Goal: Navigation & Orientation: Find specific page/section

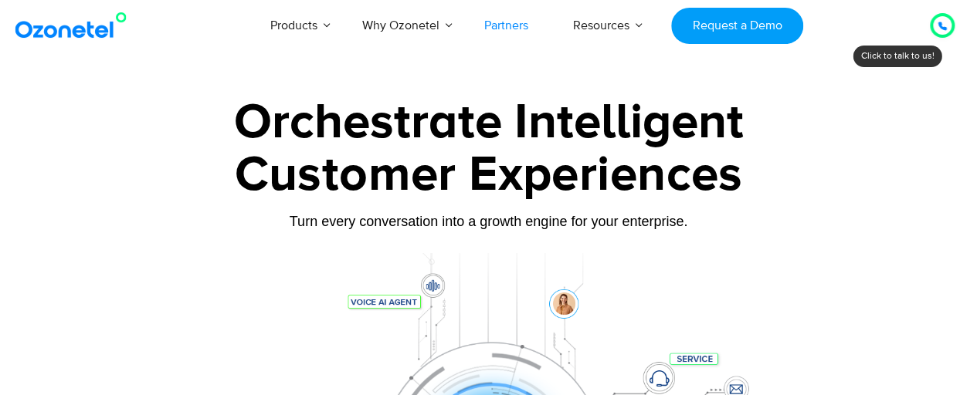
click at [517, 25] on link "Partners" at bounding box center [506, 25] width 89 height 51
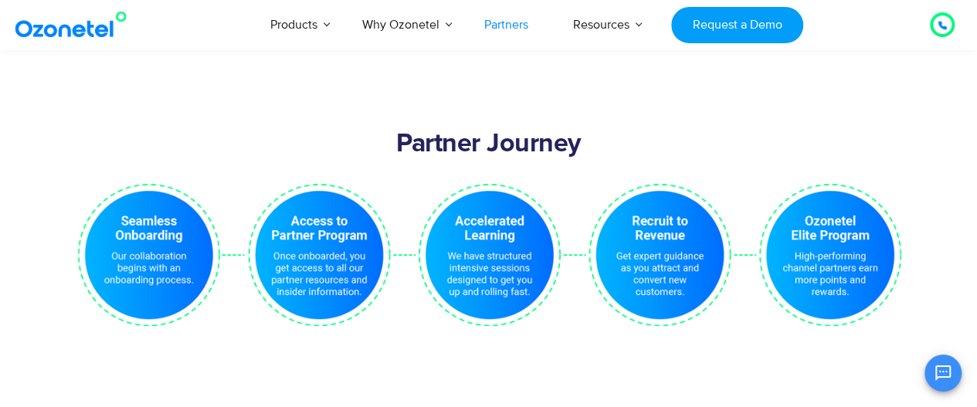
scroll to position [3012, 0]
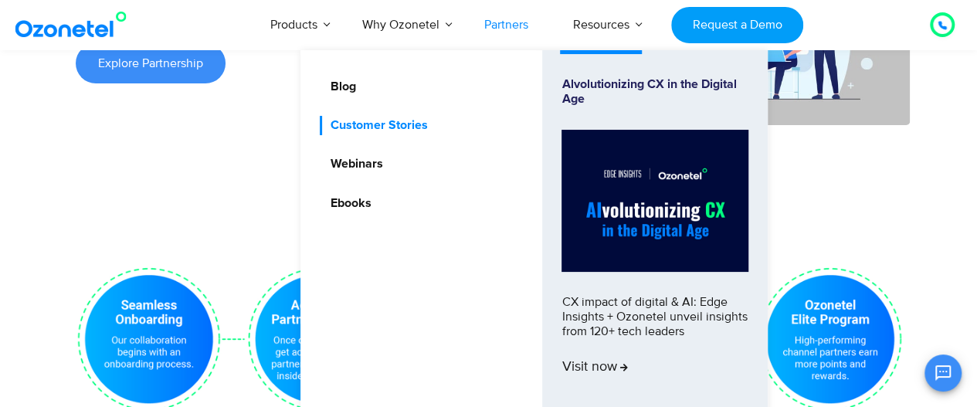
click at [362, 130] on link "Customer Stories" at bounding box center [375, 125] width 110 height 19
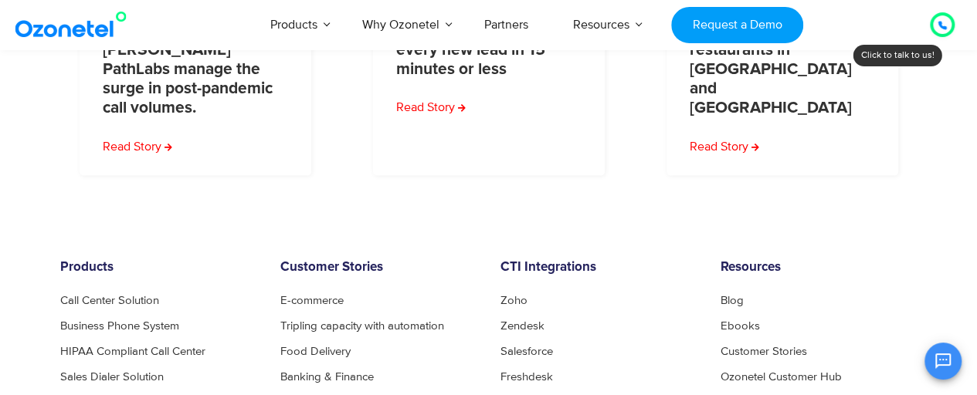
scroll to position [1387, 0]
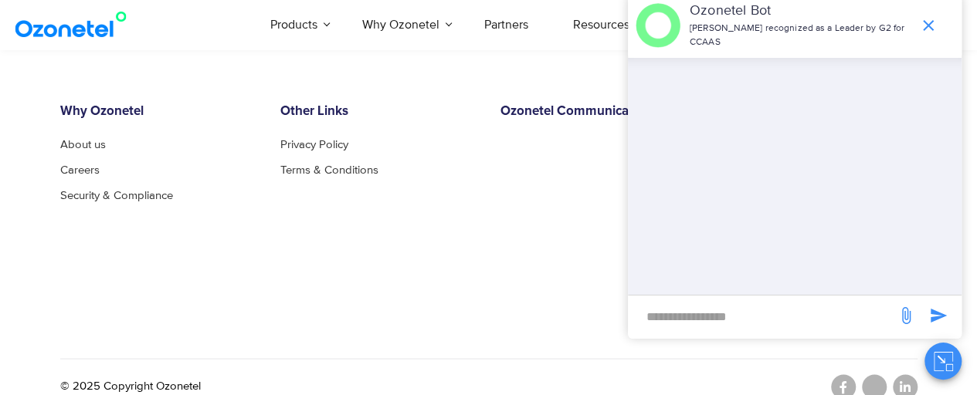
click at [460, 236] on div "Other Links Privacy Policy Terms & Conditions" at bounding box center [379, 195] width 220 height 185
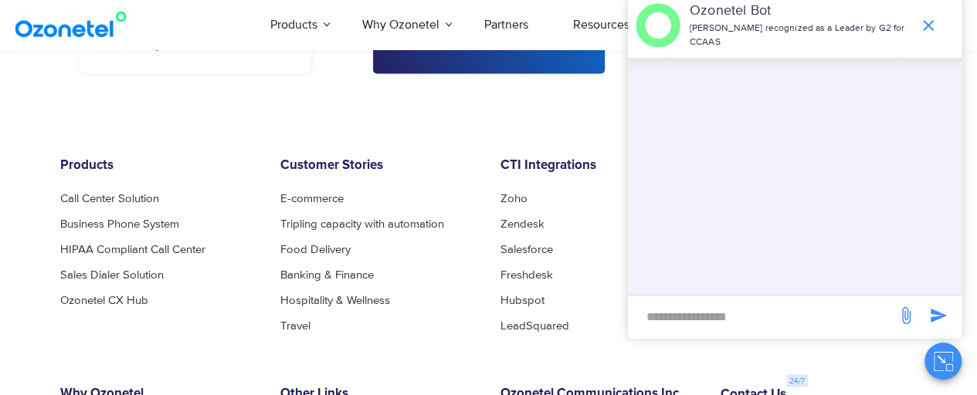
scroll to position [924, 0]
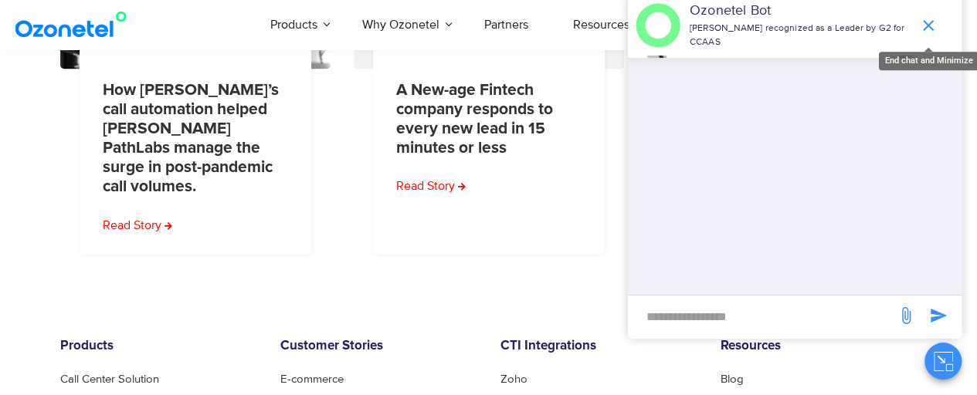
click at [925, 19] on icon "end chat or minimize" at bounding box center [928, 25] width 19 height 19
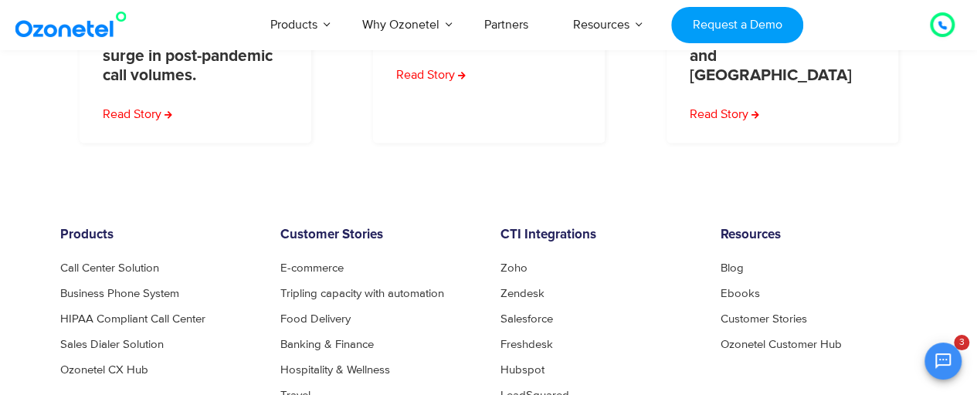
scroll to position [1078, 0]
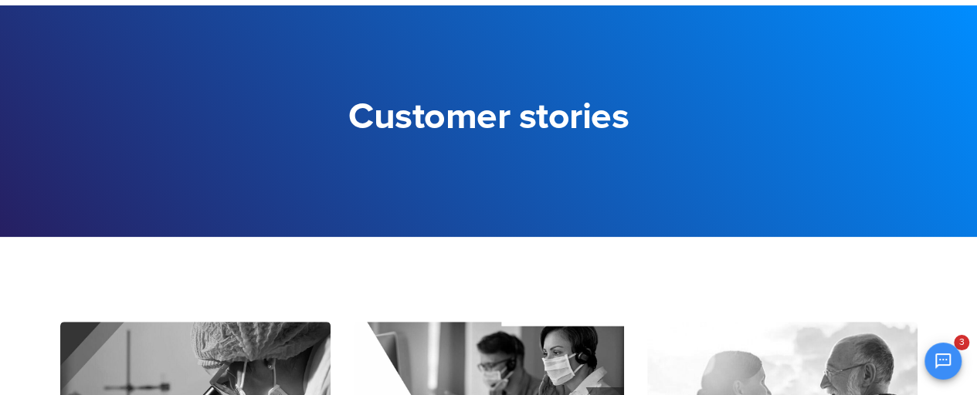
scroll to position [0, 0]
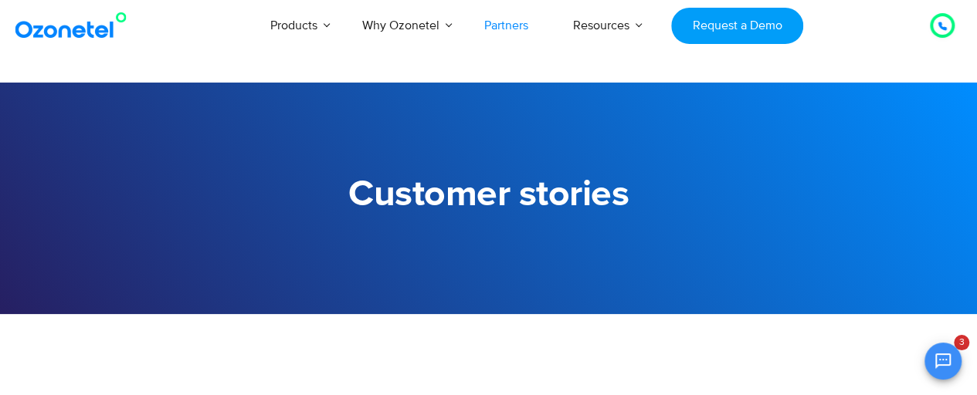
click at [499, 27] on link "Partners" at bounding box center [506, 25] width 89 height 51
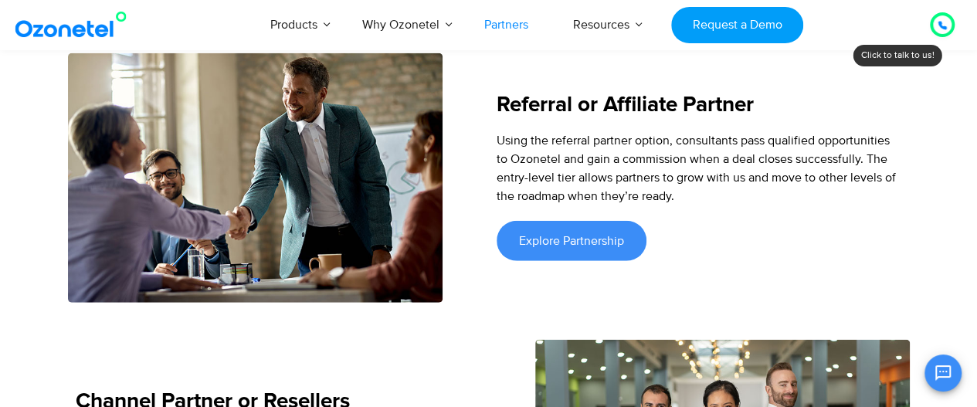
scroll to position [1854, 0]
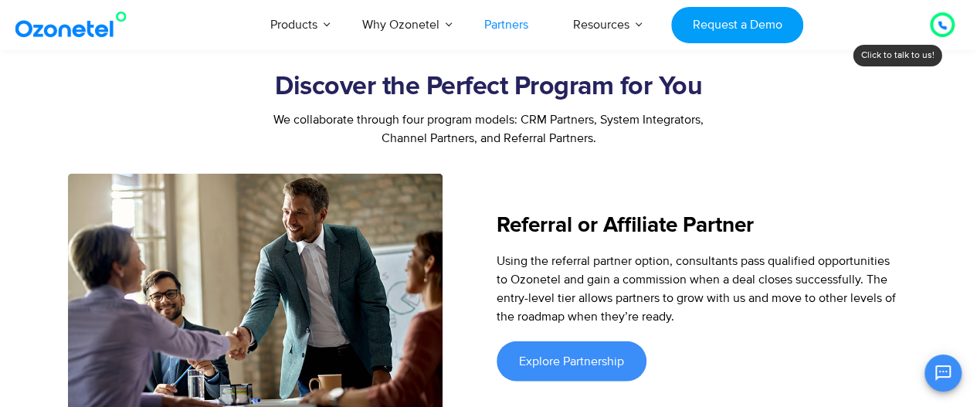
drag, startPoint x: 541, startPoint y: 358, endPoint x: 574, endPoint y: 289, distance: 76.7
click at [541, 358] on span "Explore Partnership" at bounding box center [571, 361] width 105 height 12
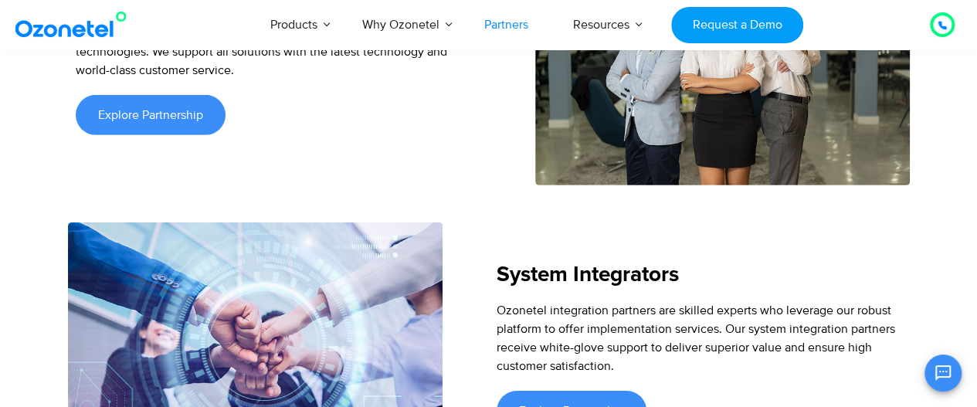
scroll to position [2549, 0]
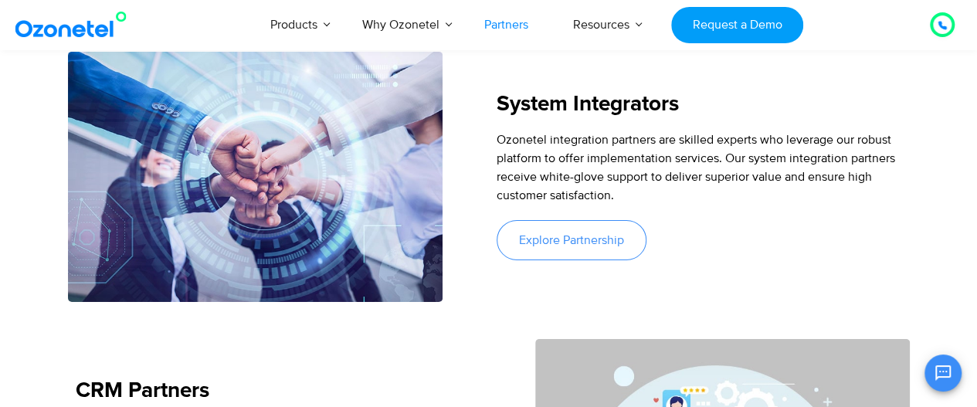
click at [519, 236] on span "Explore Partnership" at bounding box center [571, 240] width 105 height 12
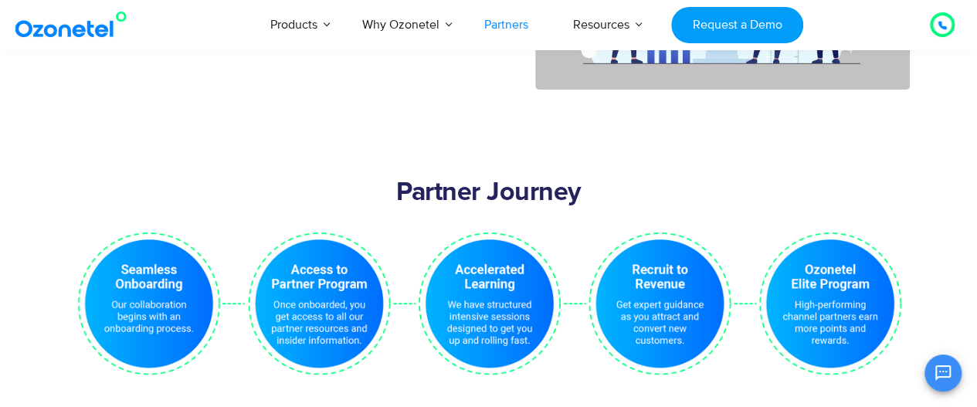
scroll to position [3089, 0]
